Goal: Information Seeking & Learning: Find specific fact

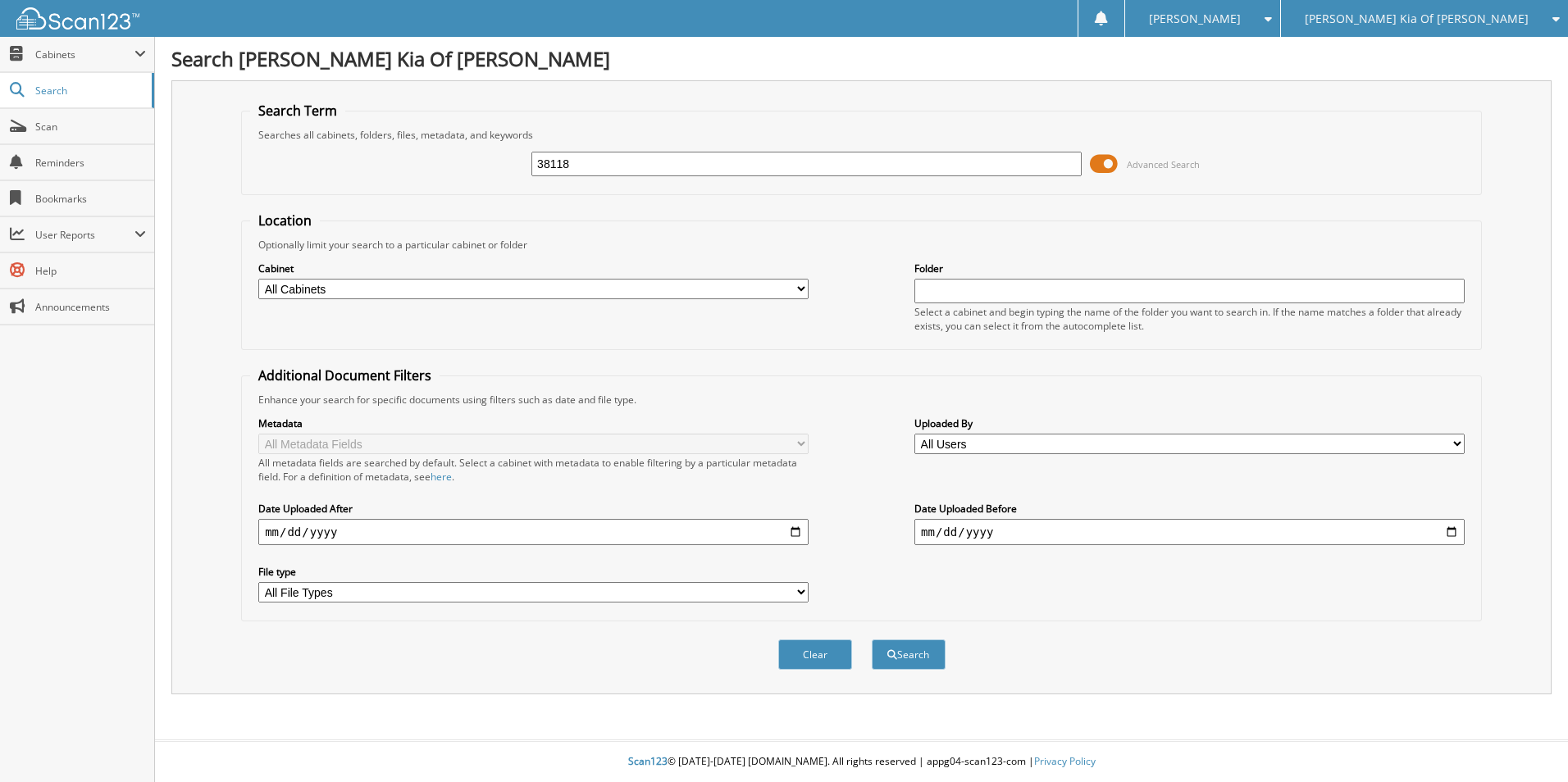
type input "38118"
click at [871, 640] on button "Search" at bounding box center [908, 655] width 74 height 31
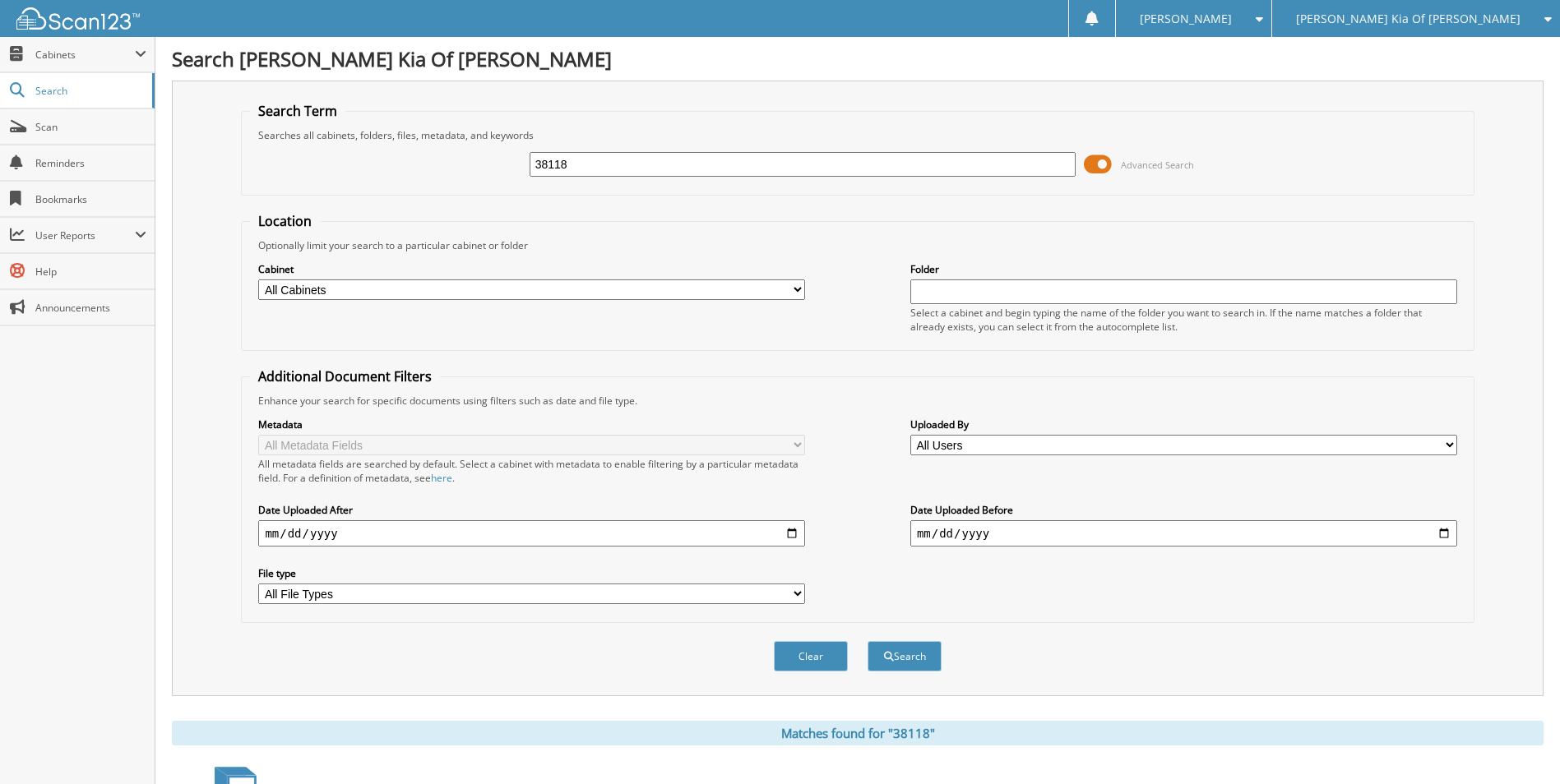
drag, startPoint x: 617, startPoint y: 171, endPoint x: 406, endPoint y: 171, distance: 211.0
click at [406, 171] on div "38118 Advanced Search" at bounding box center [857, 165] width 1215 height 44
type input "38240"
click at [868, 641] on button "Search" at bounding box center [905, 657] width 74 height 31
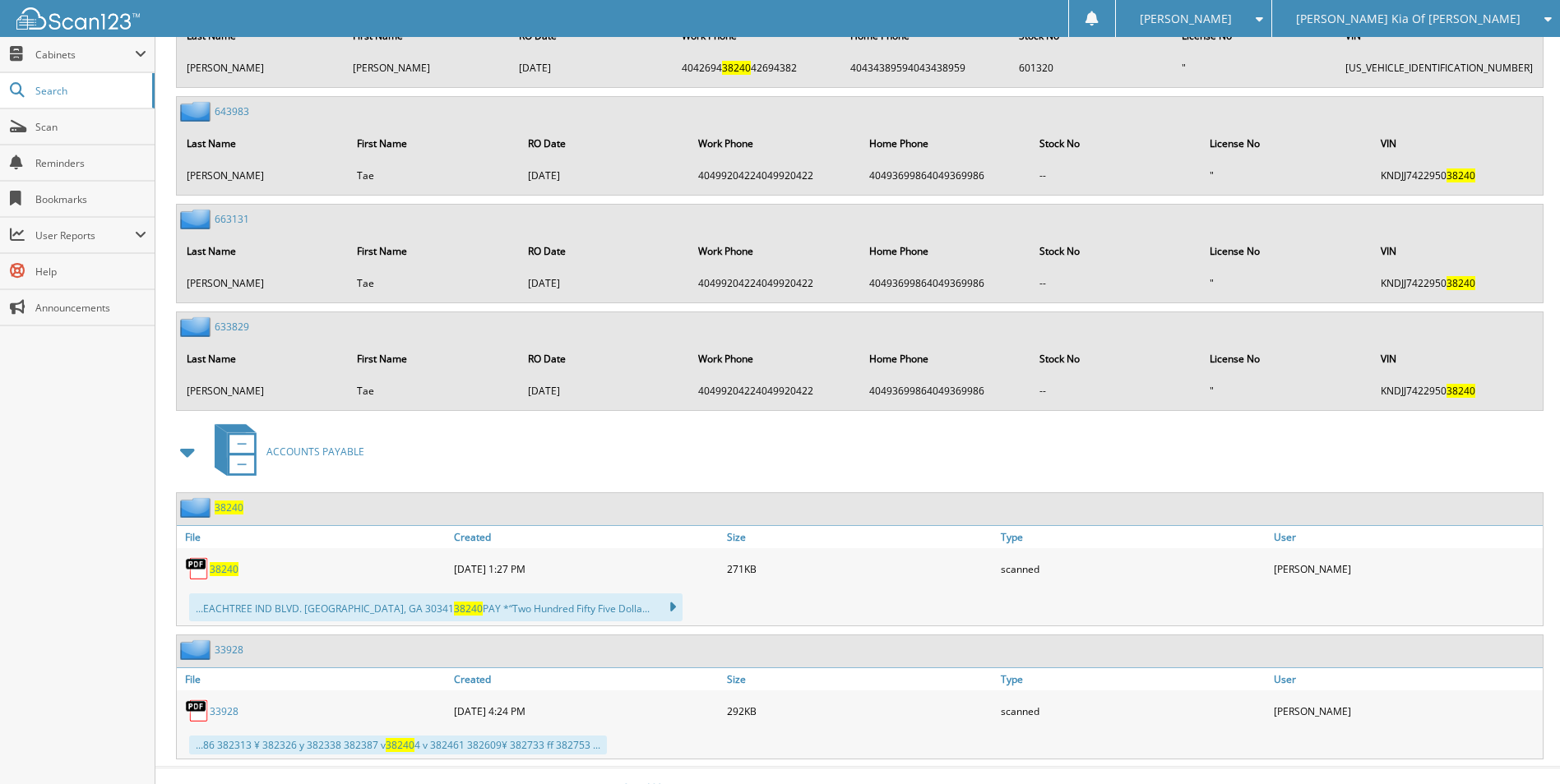
scroll to position [4758, 0]
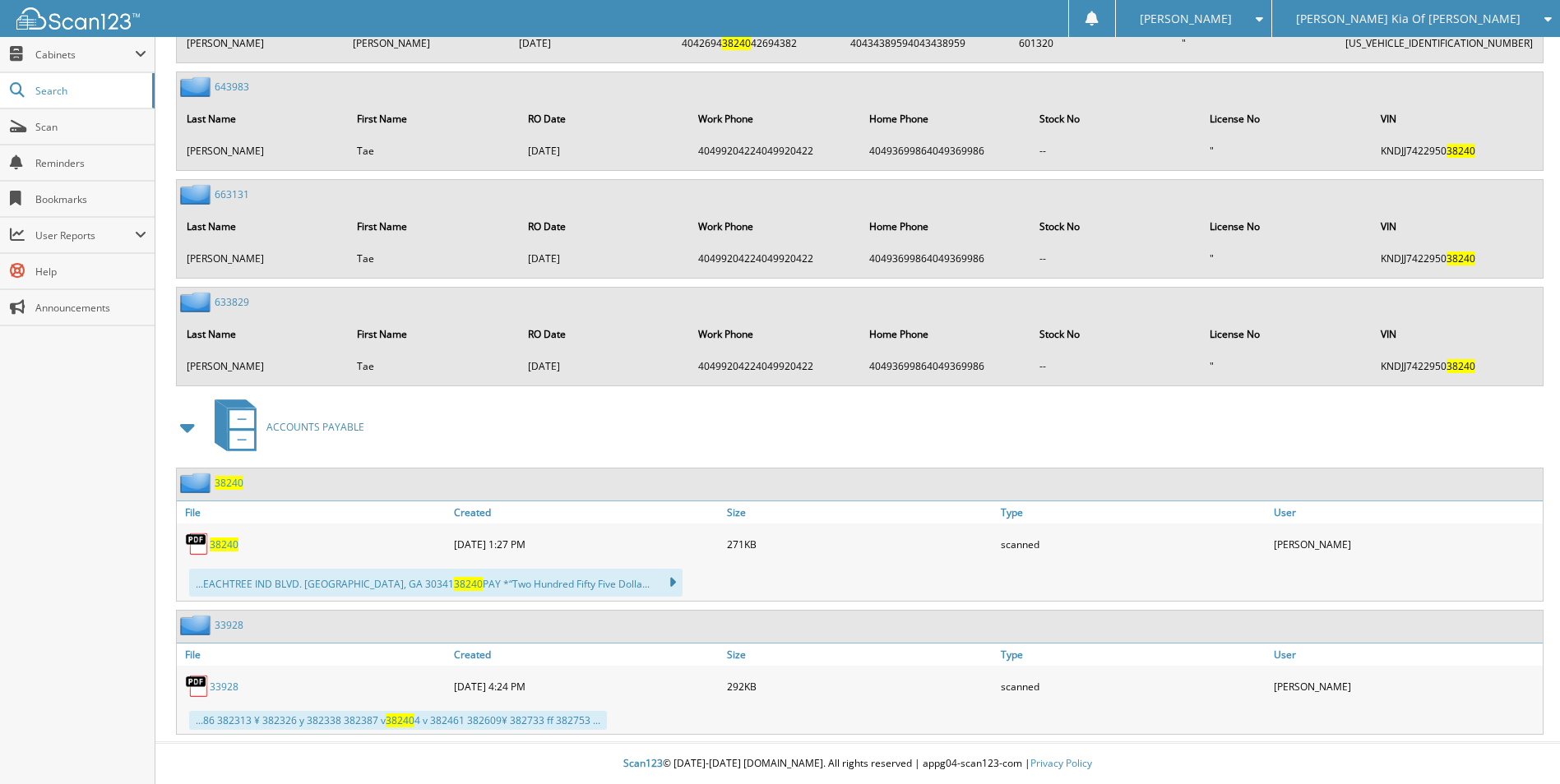
click at [220, 544] on span "38240" at bounding box center [225, 544] width 29 height 14
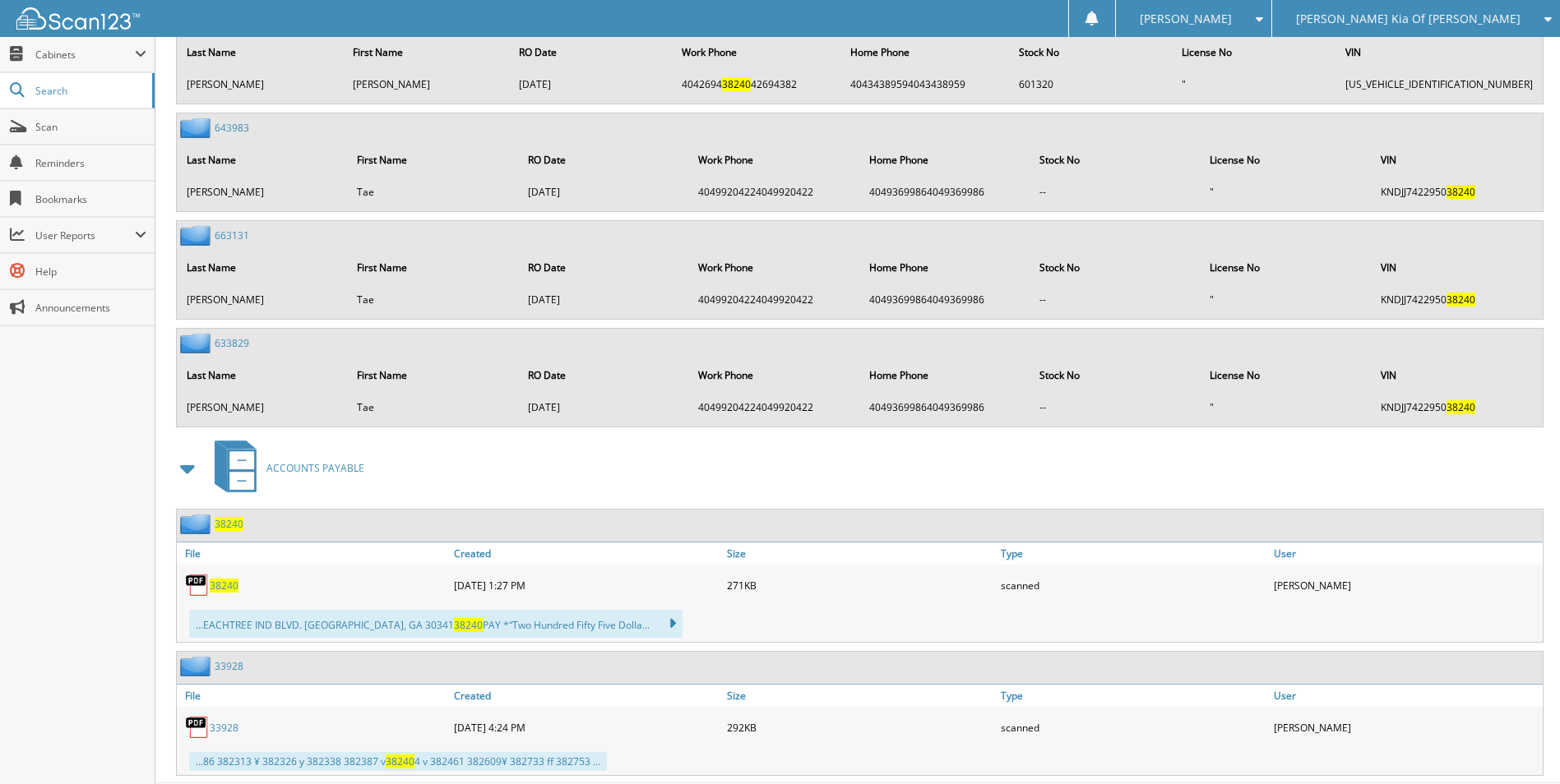
scroll to position [4675, 0]
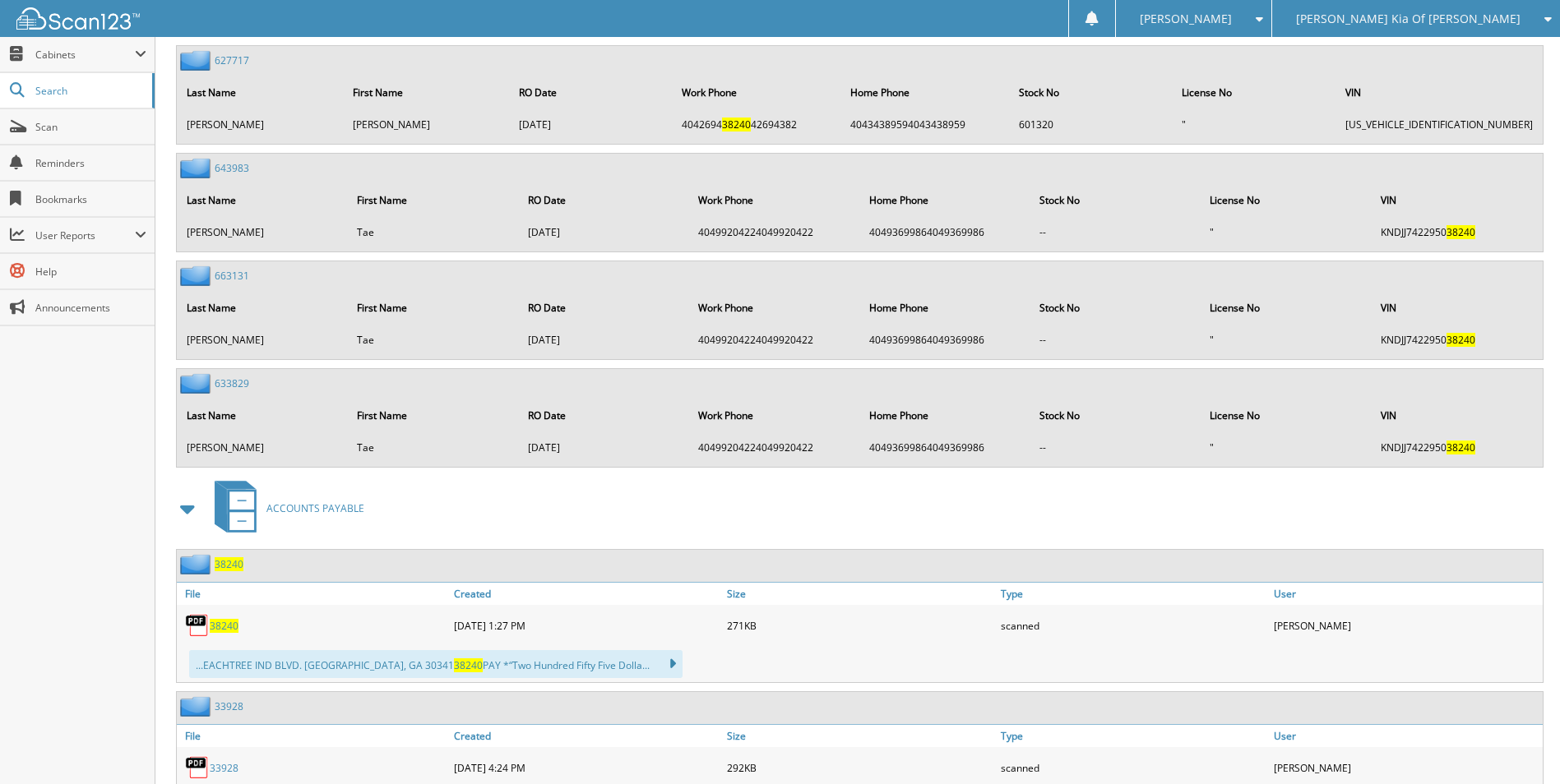
drag, startPoint x: 703, startPoint y: 186, endPoint x: 555, endPoint y: 221, distance: 152.1
click at [555, 221] on table "Last Name First Name RO Date Work Phone Home Phone Stock No License No VIN Kim …" at bounding box center [860, 215] width 1366 height 65
click at [462, 170] on div "643983 Last Name First Name RO Date Work Phone Home Phone Stock No License No V…" at bounding box center [860, 203] width 1366 height 98
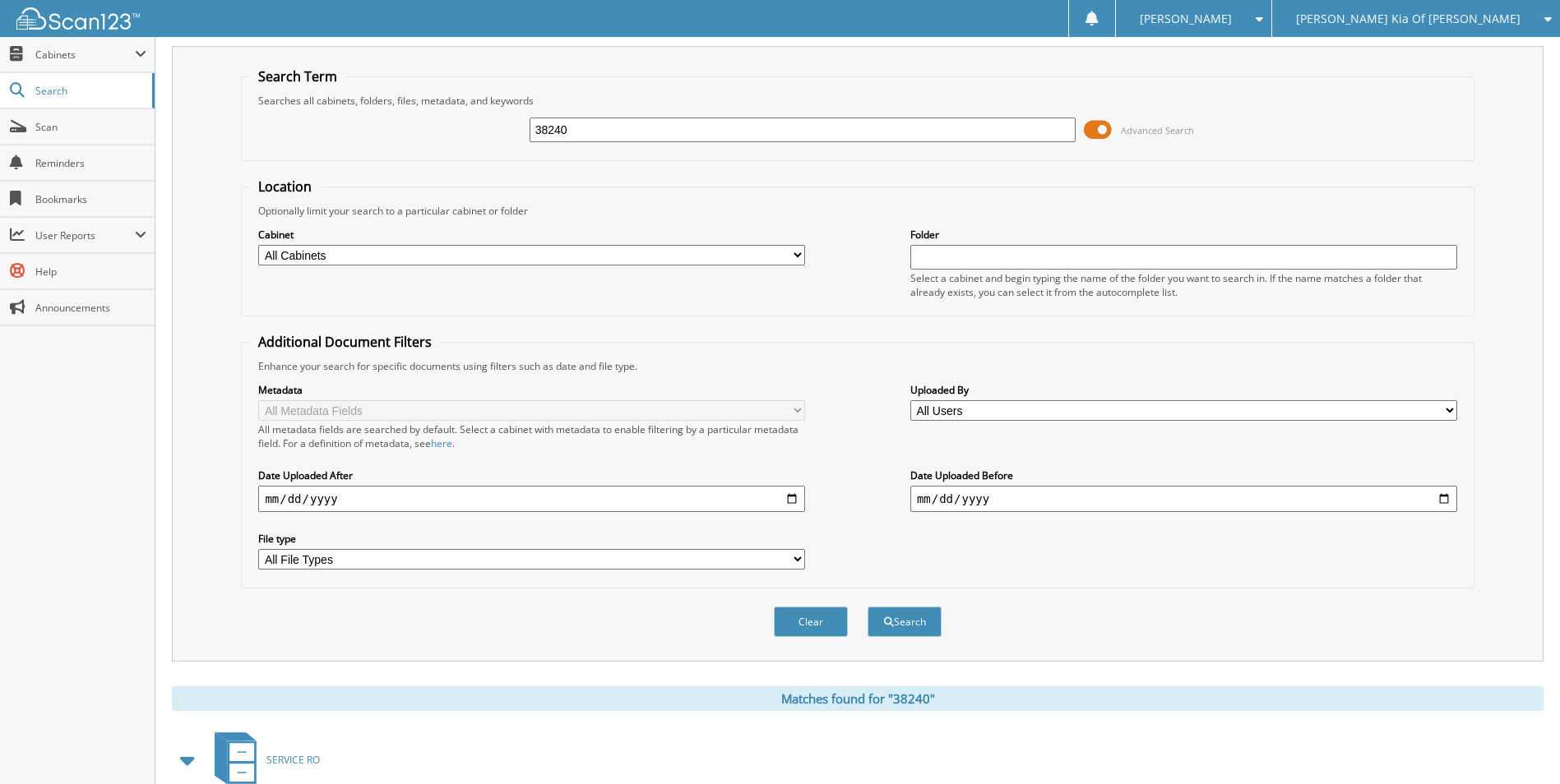
scroll to position [0, 0]
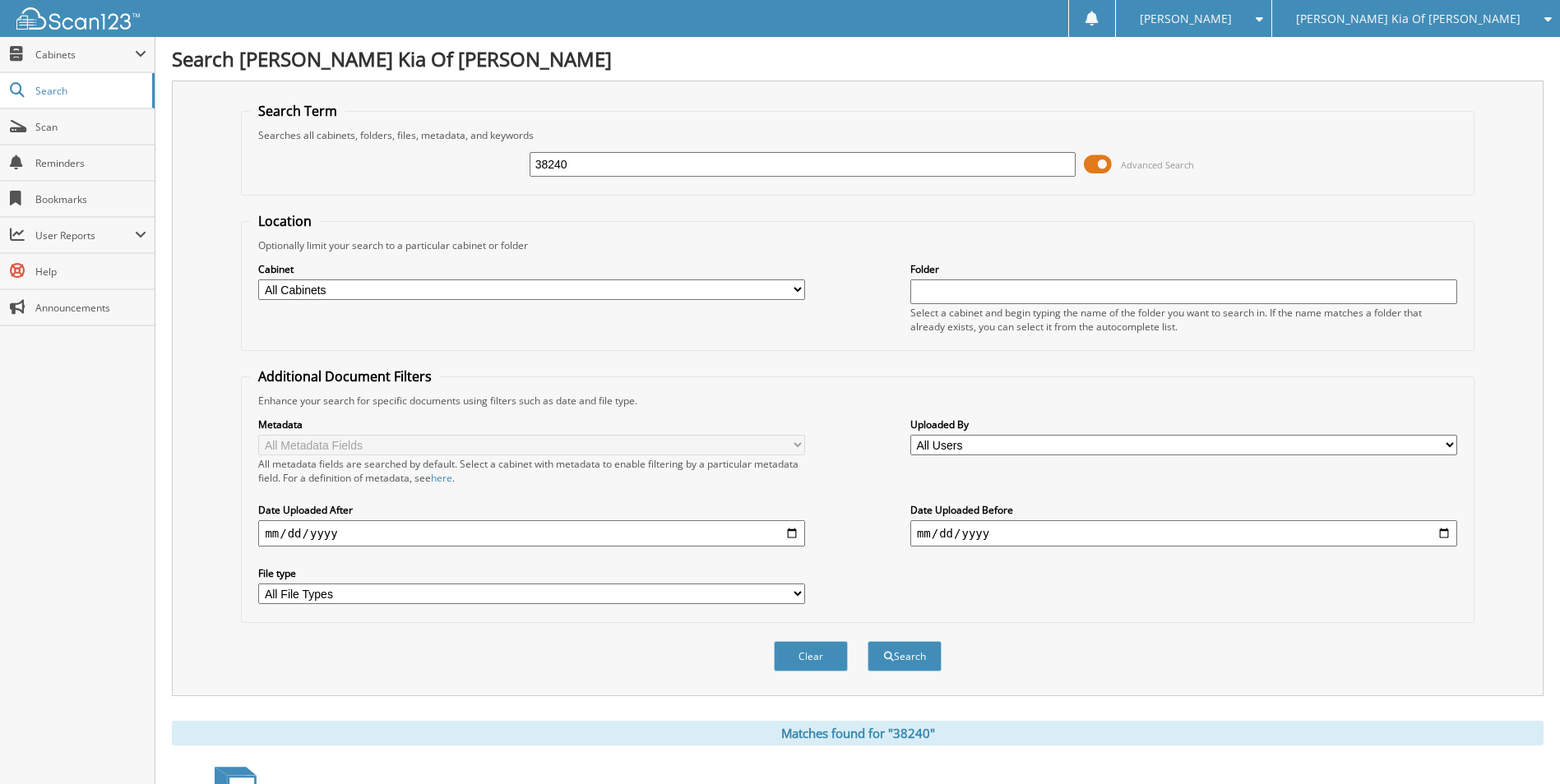
drag, startPoint x: 531, startPoint y: 157, endPoint x: 430, endPoint y: 164, distance: 101.2
click at [430, 164] on div "38240 Advanced Search" at bounding box center [857, 165] width 1215 height 44
type input "38448"
click at [868, 641] on button "Search" at bounding box center [905, 657] width 74 height 31
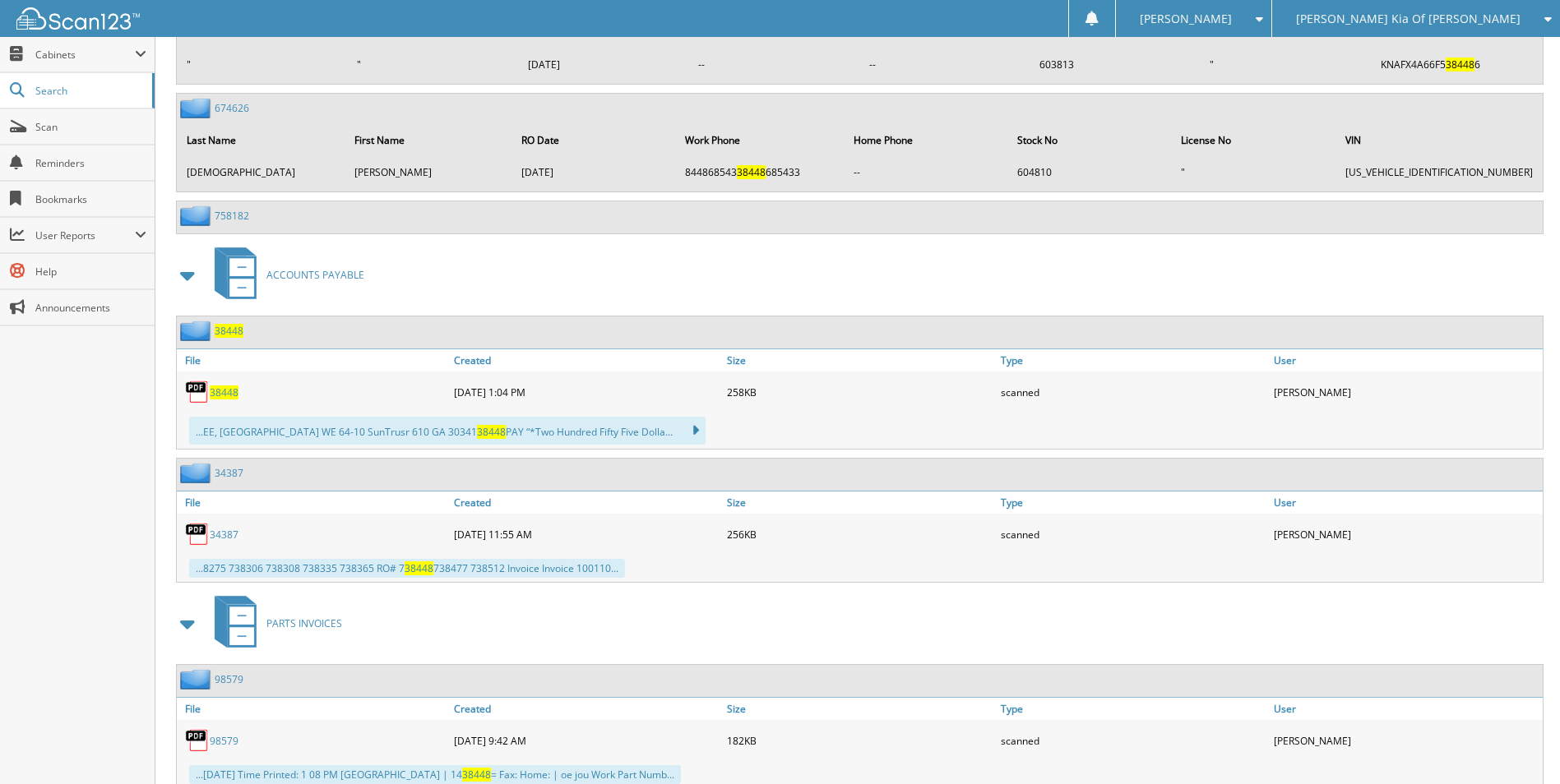
scroll to position [2498, 0]
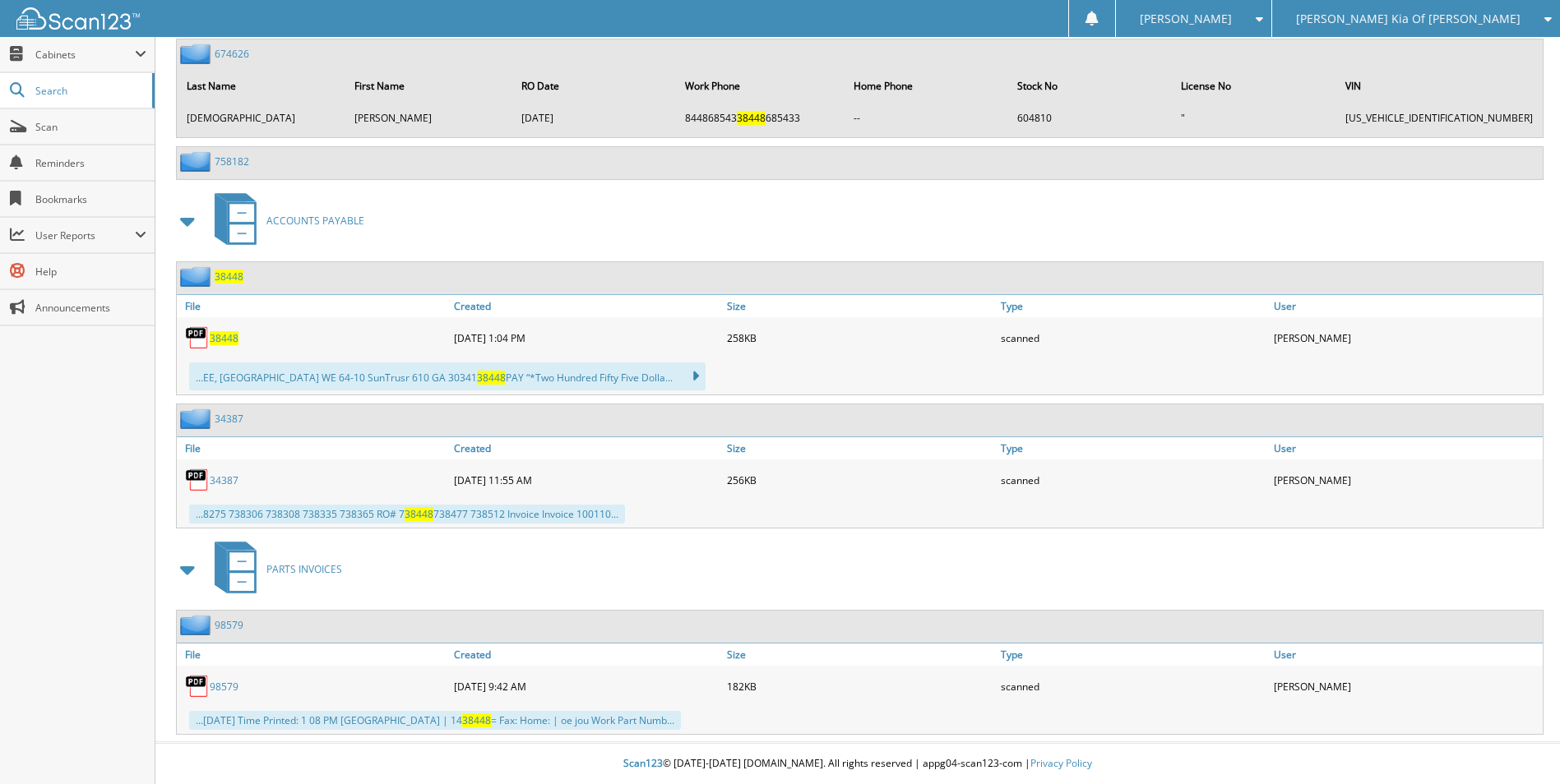
click at [222, 340] on span "38448" at bounding box center [225, 338] width 29 height 14
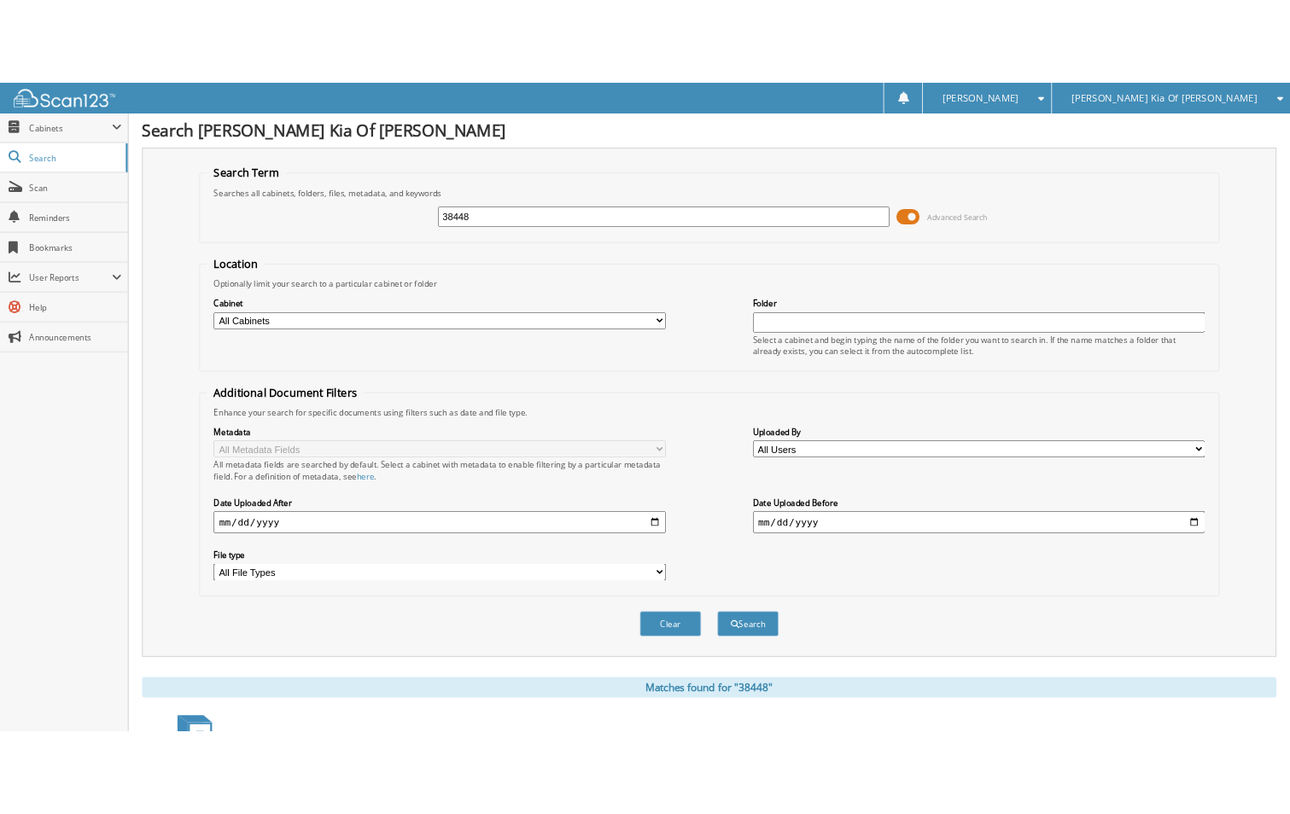
scroll to position [0, 0]
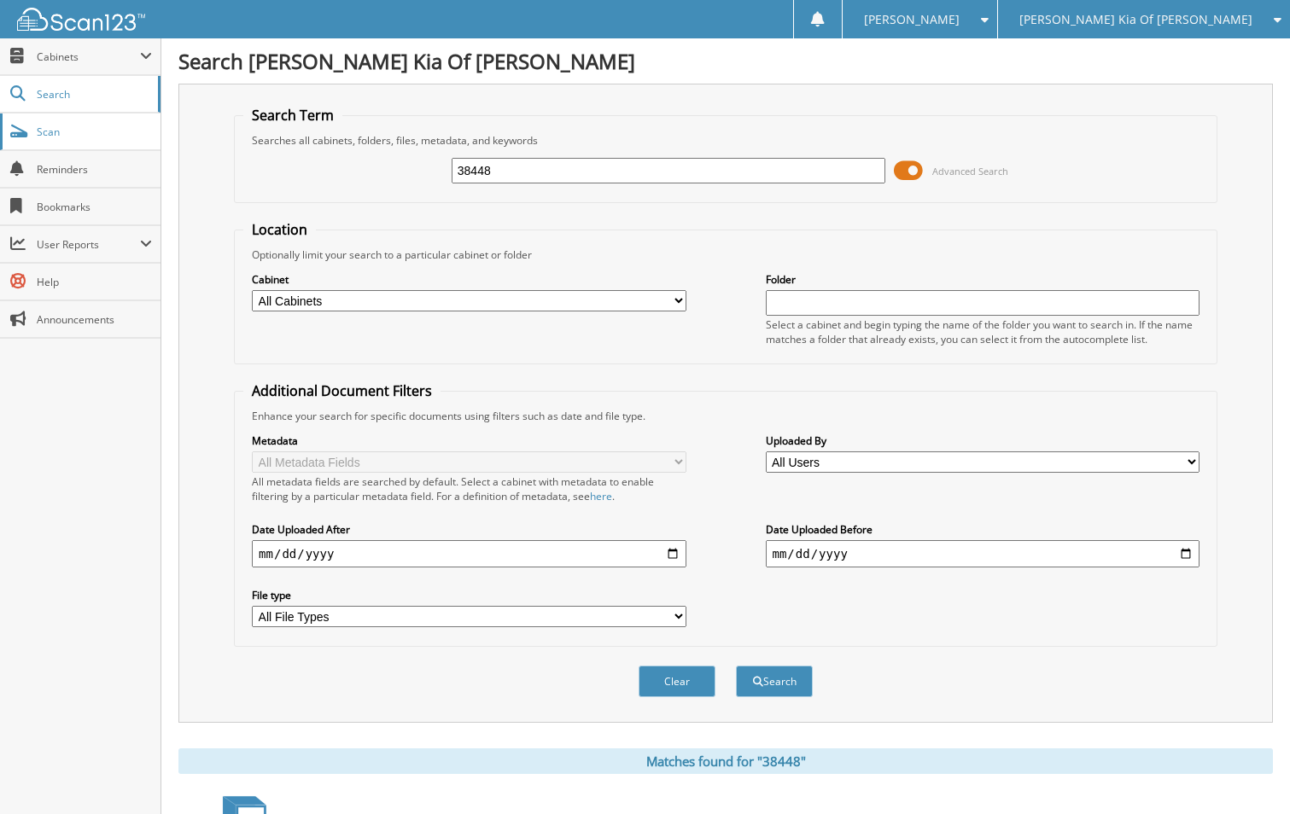
drag, startPoint x: 503, startPoint y: 170, endPoint x: 142, endPoint y: 140, distance: 362.3
type input "37737"
click at [736, 666] on button "Search" at bounding box center [774, 682] width 77 height 32
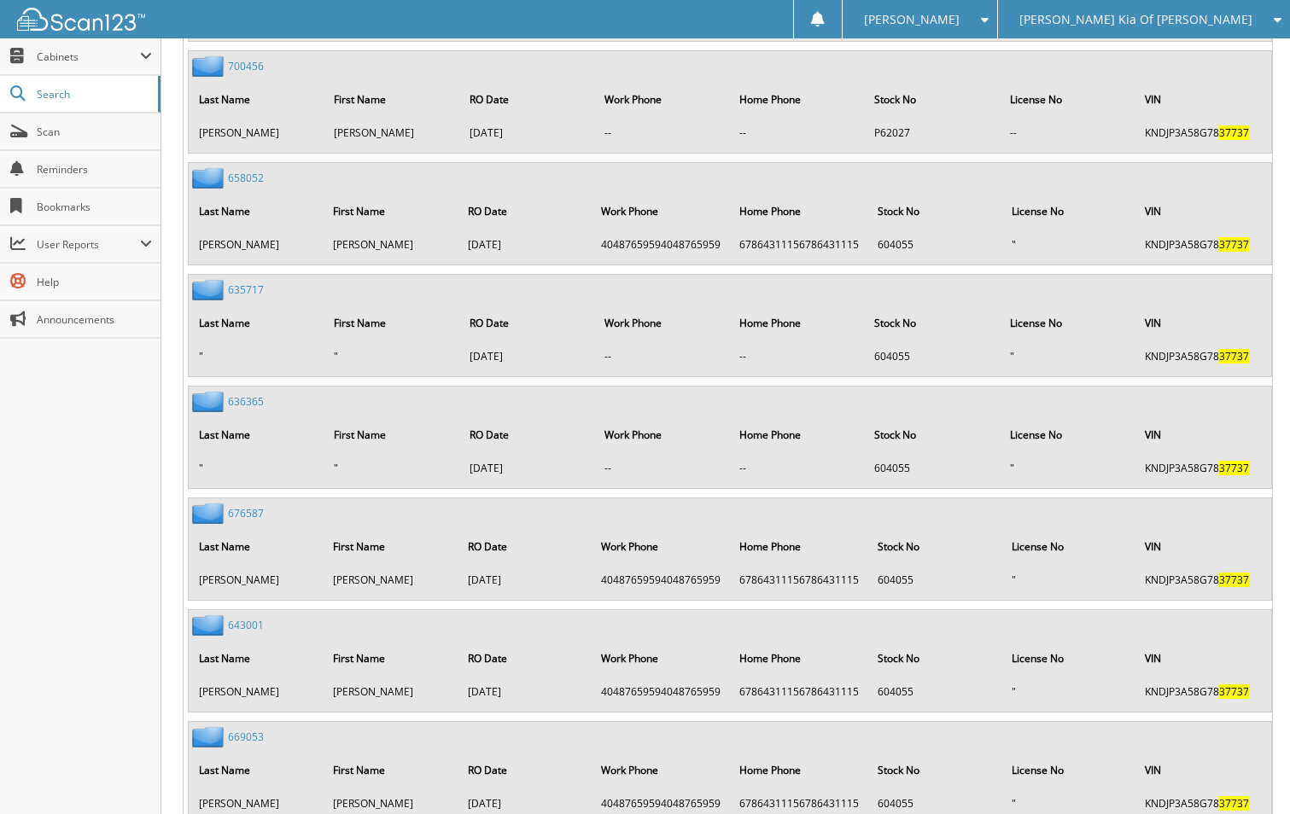
scroll to position [3165, 0]
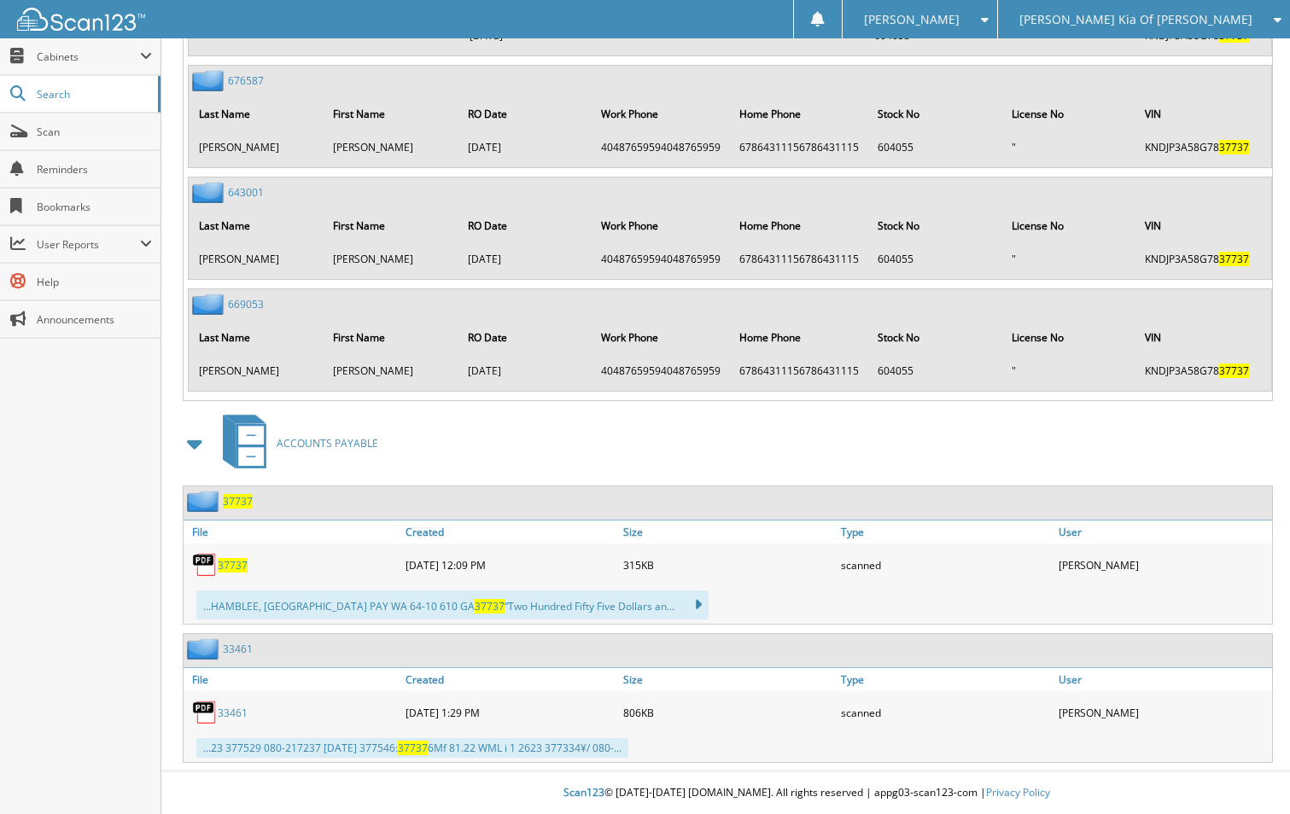
click at [239, 564] on span "37737" at bounding box center [233, 565] width 30 height 15
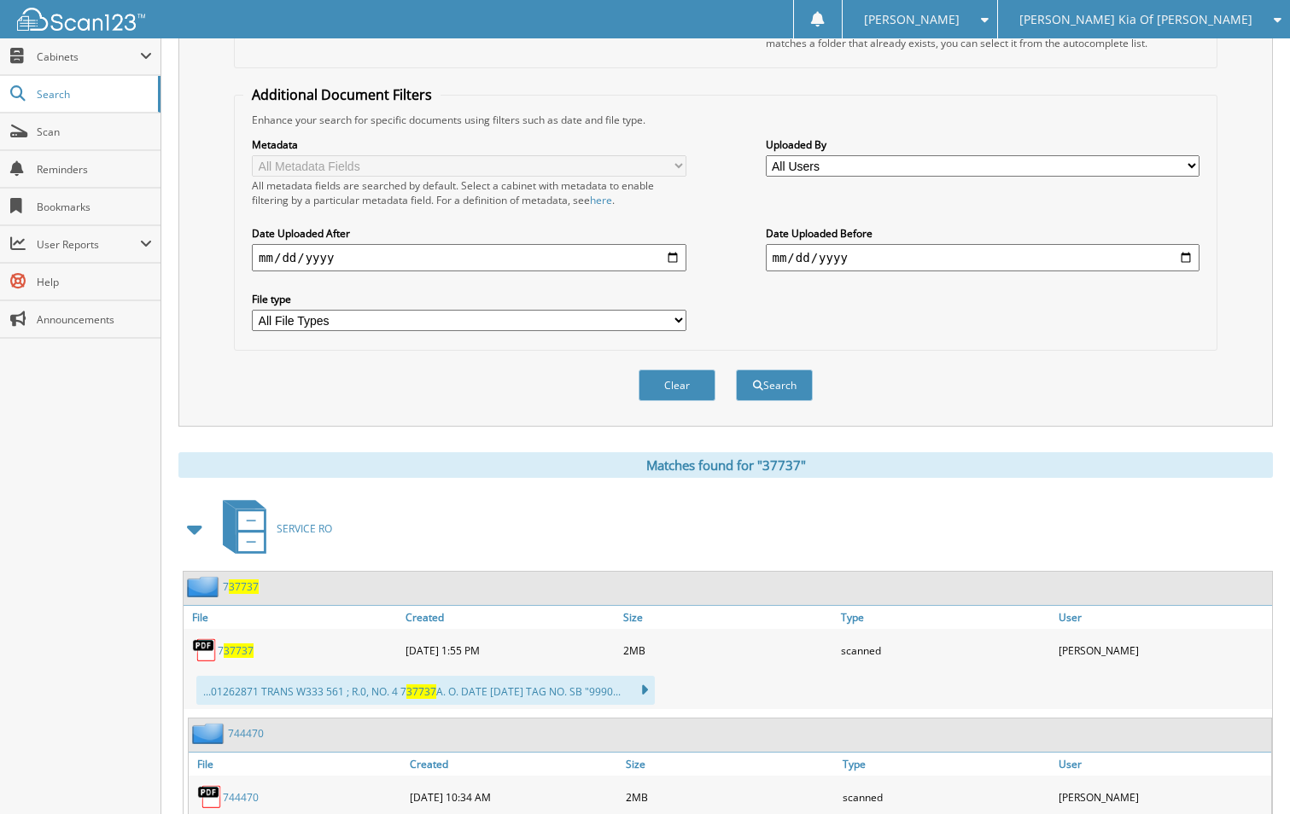
scroll to position [92, 0]
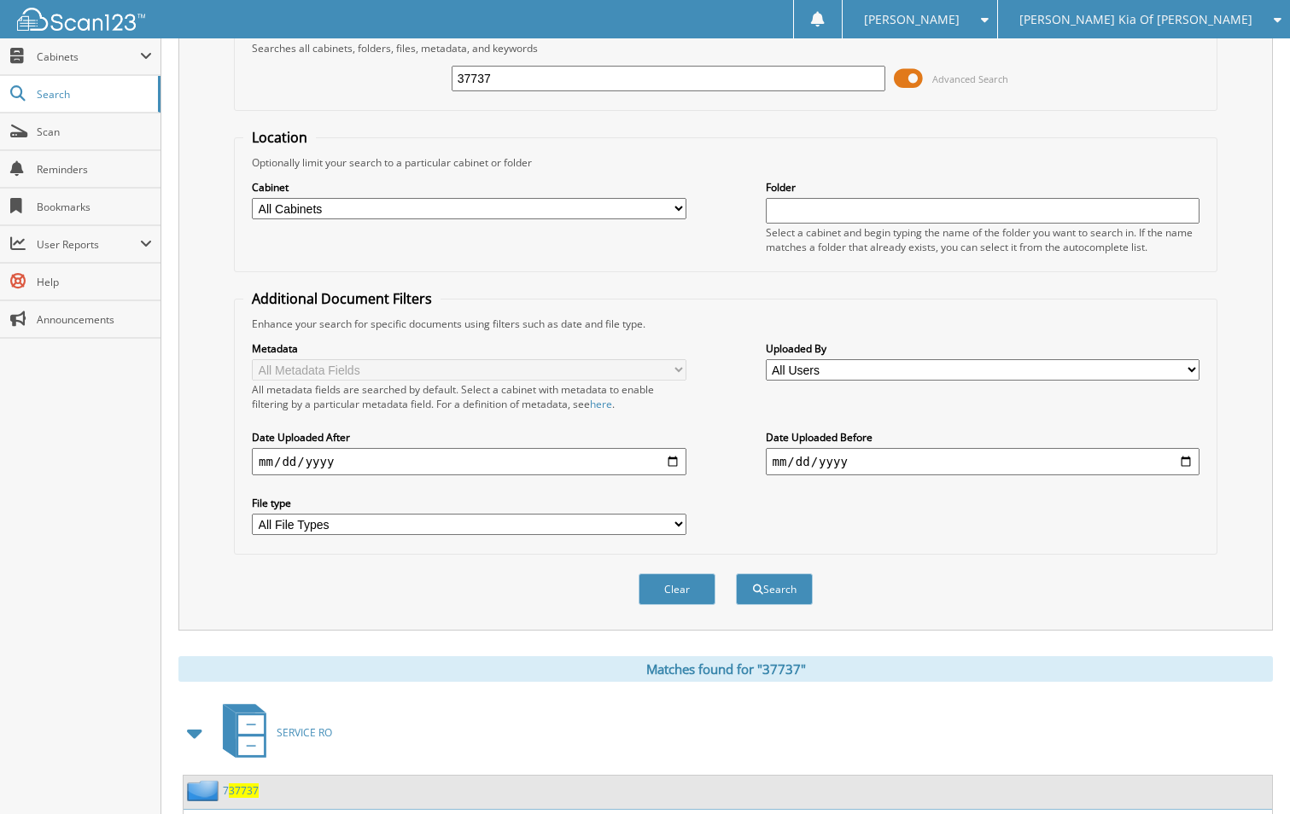
drag, startPoint x: 566, startPoint y: 79, endPoint x: 265, endPoint y: 60, distance: 301.9
click at [265, 60] on div "37737 Advanced Search" at bounding box center [725, 78] width 965 height 46
type input "37326"
click at [736, 574] on button "Search" at bounding box center [774, 590] width 77 height 32
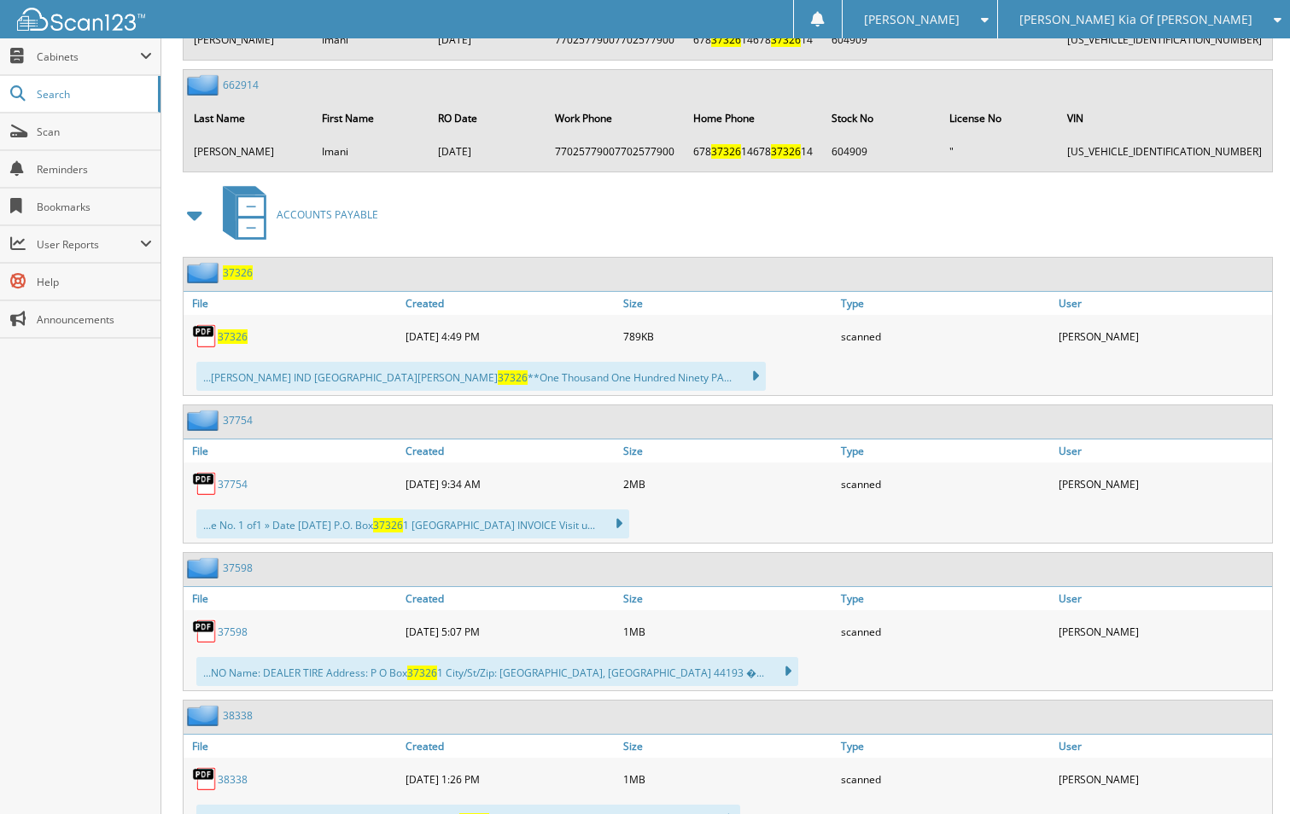
scroll to position [2586, 0]
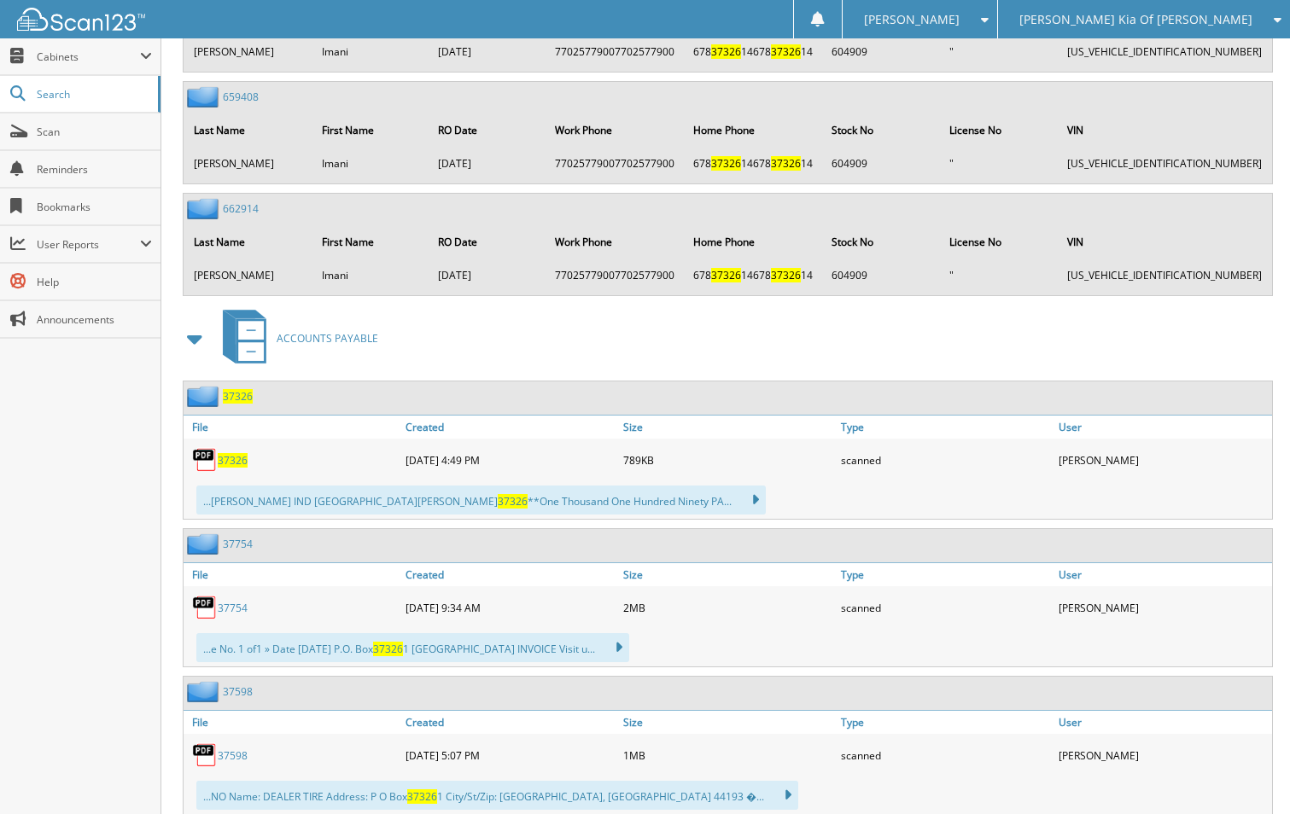
click at [226, 458] on span "37326" at bounding box center [233, 460] width 30 height 15
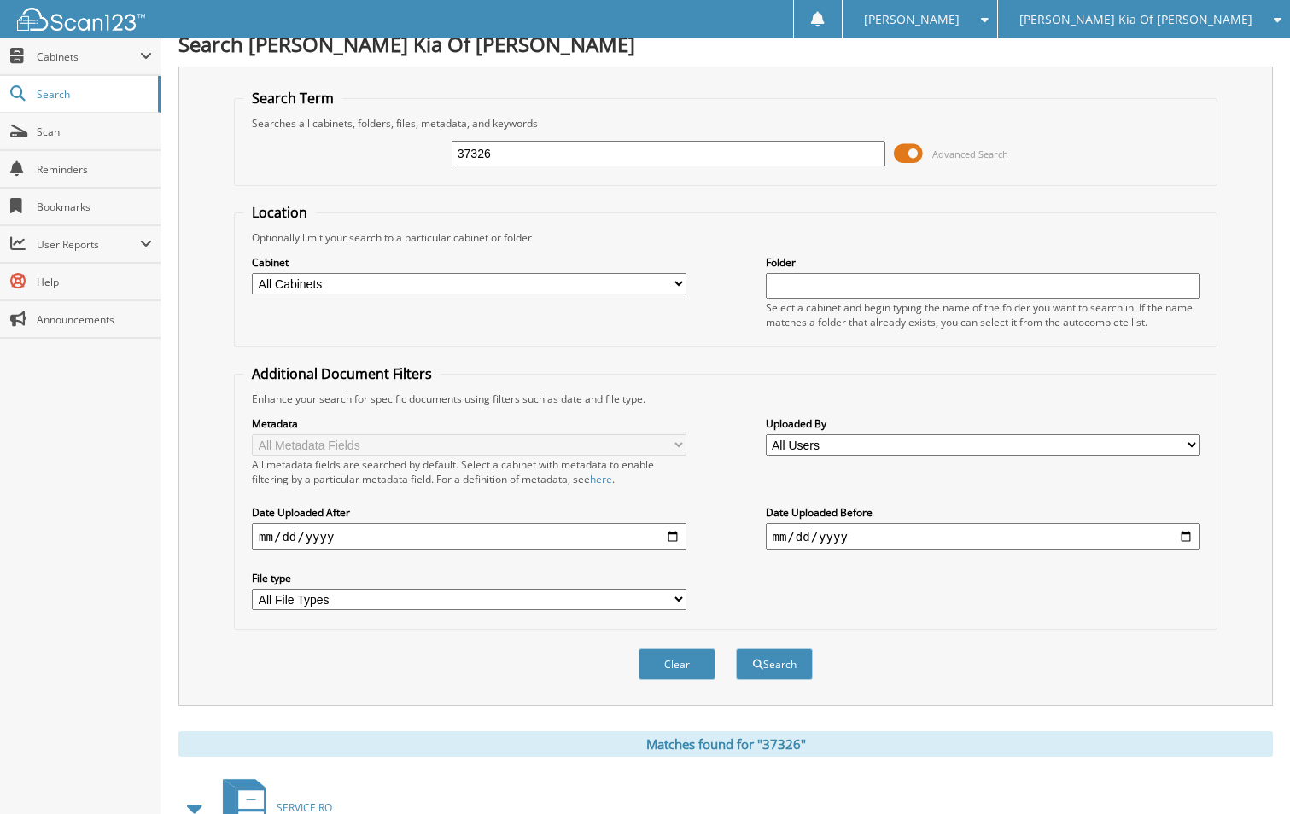
scroll to position [0, 0]
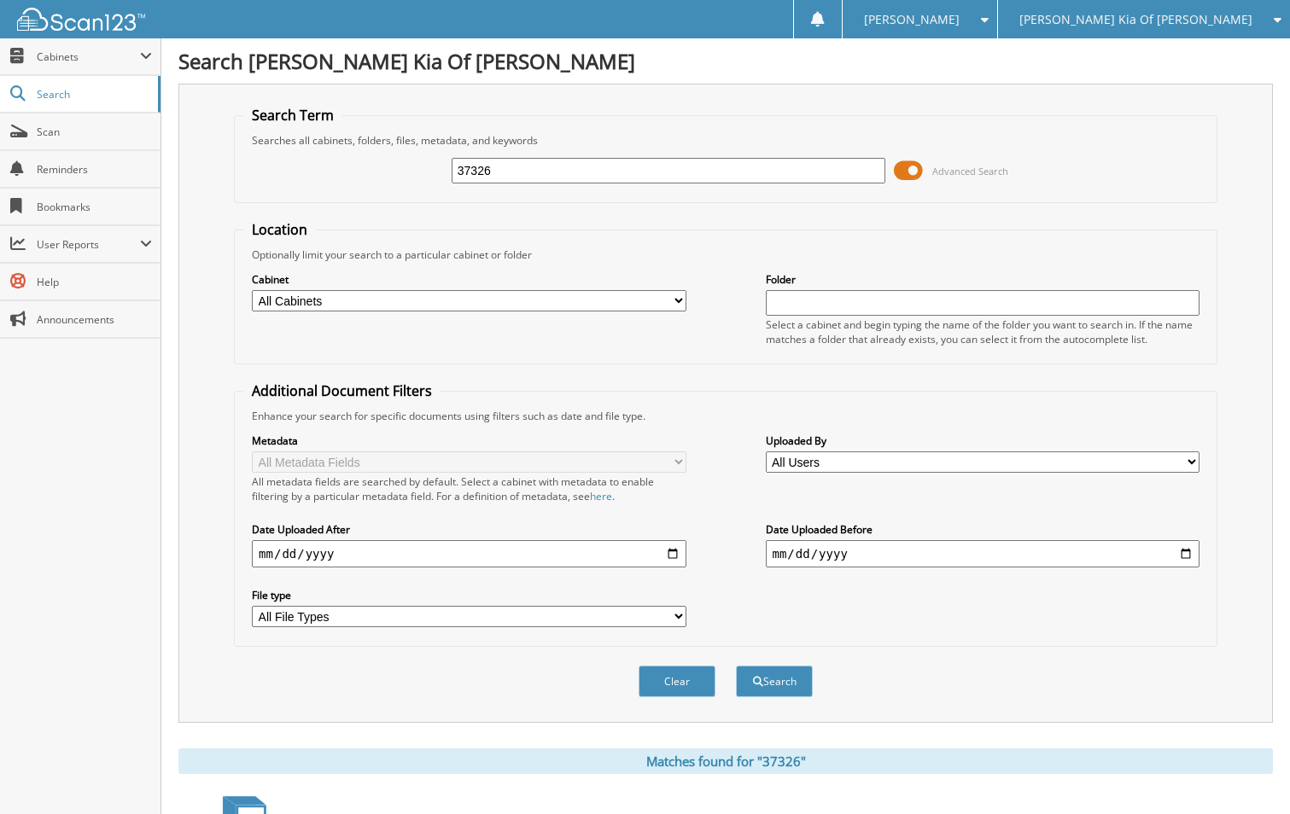
drag, startPoint x: 539, startPoint y: 158, endPoint x: 329, endPoint y: 167, distance: 211.0
click at [329, 167] on div "37326 Advanced Search" at bounding box center [725, 171] width 965 height 46
type input "37705"
click at [736, 666] on button "Search" at bounding box center [774, 682] width 77 height 32
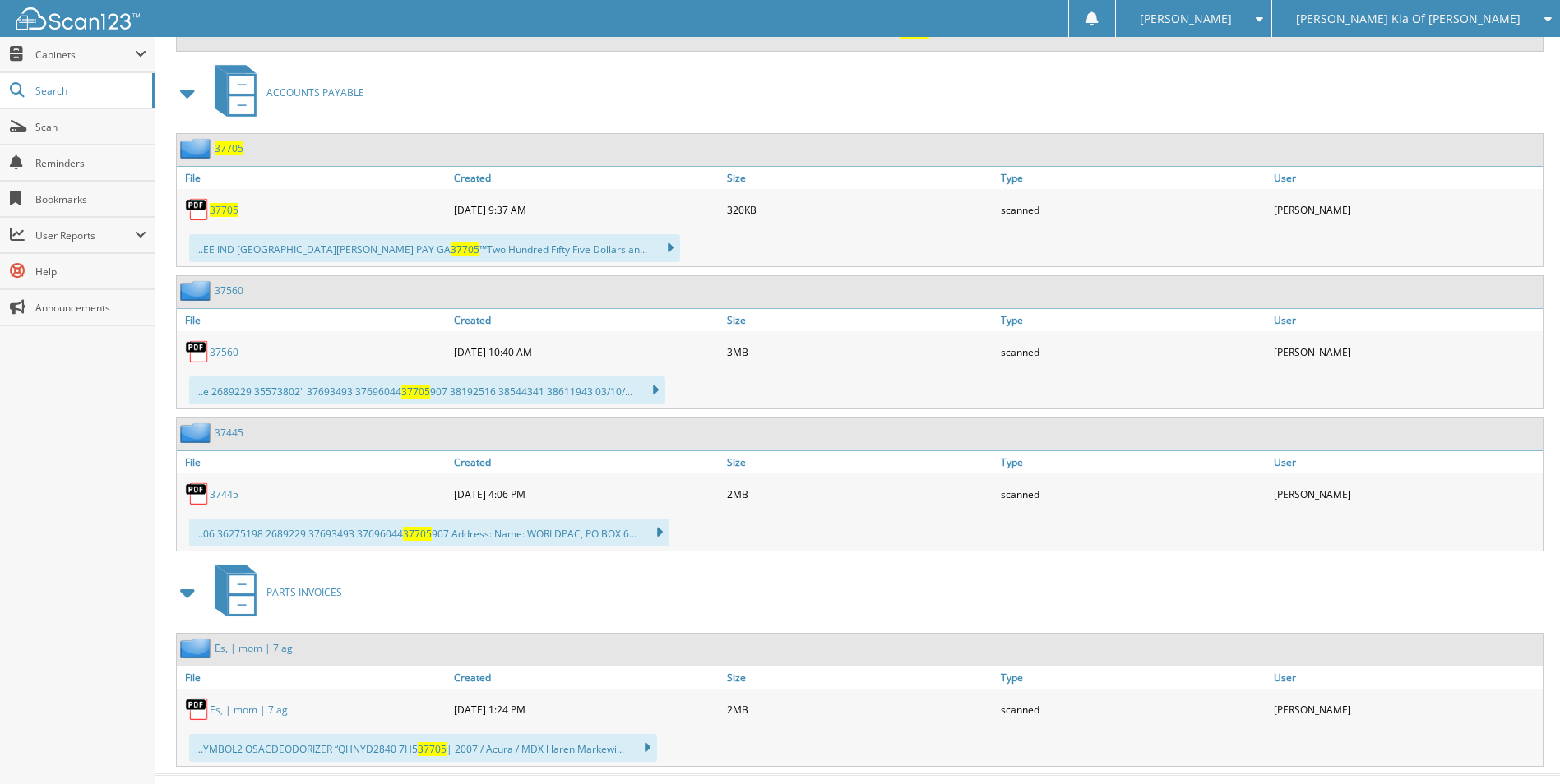
scroll to position [16078, 0]
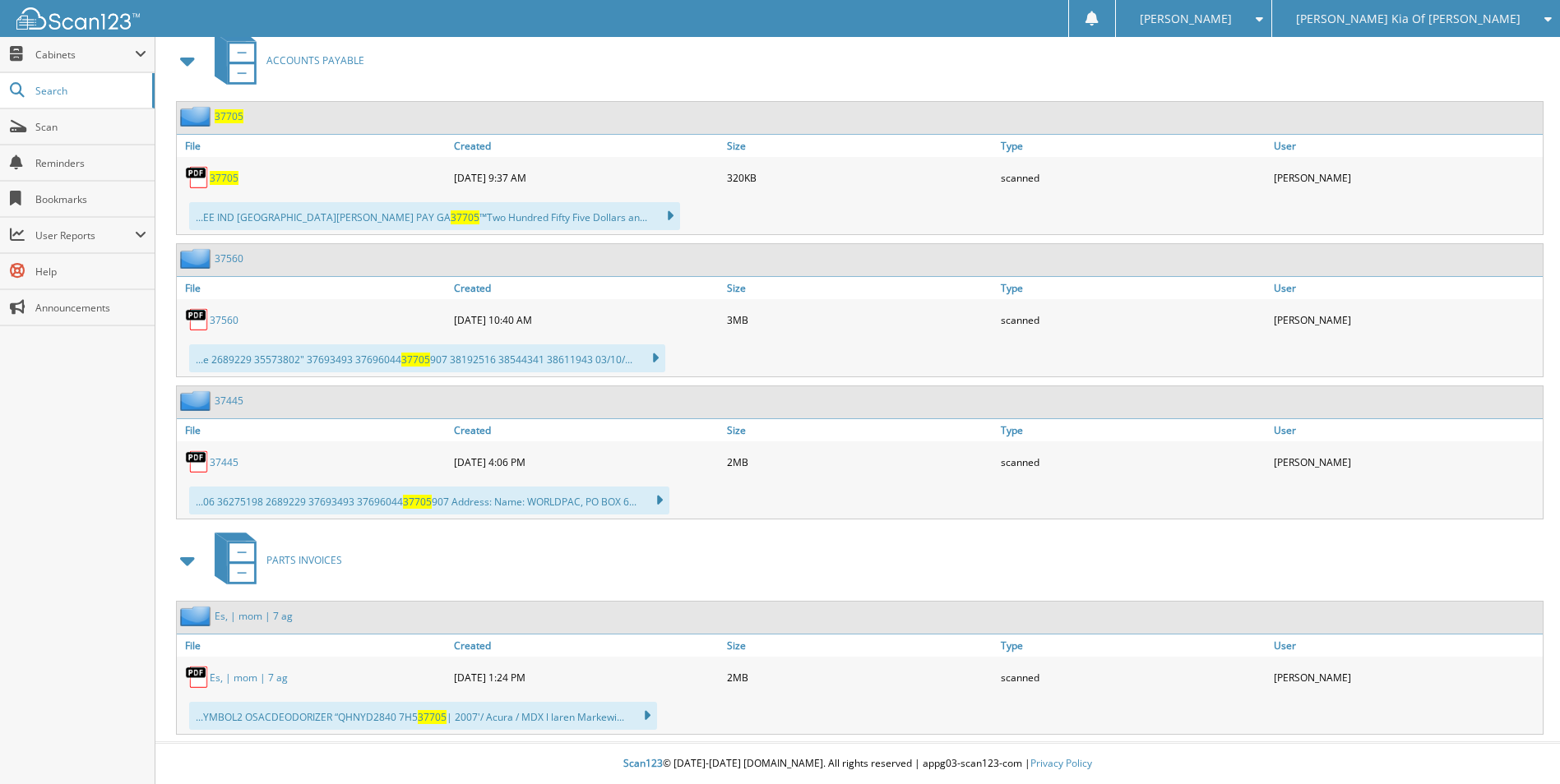
click at [225, 177] on span "37705" at bounding box center [225, 178] width 29 height 14
